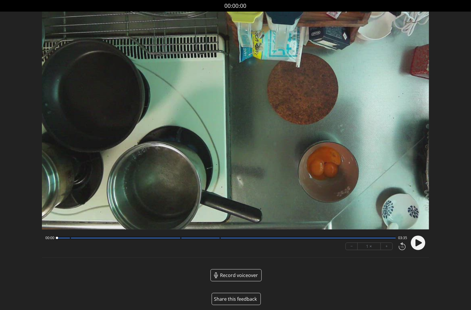
click at [240, 298] on button "Share this feedback" at bounding box center [236, 299] width 49 height 12
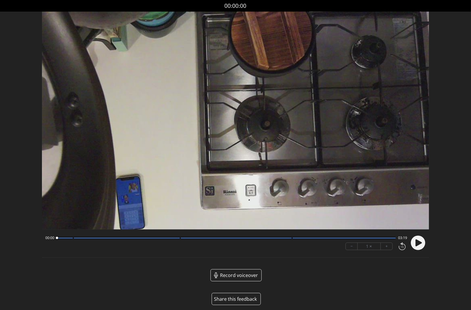
click at [244, 298] on button "Share this feedback" at bounding box center [236, 299] width 49 height 12
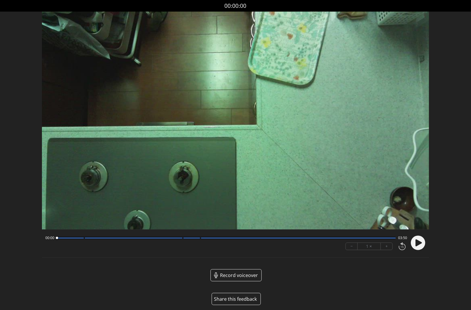
click at [236, 296] on button "Share this feedback" at bounding box center [236, 299] width 49 height 12
